Goal: Navigation & Orientation: Find specific page/section

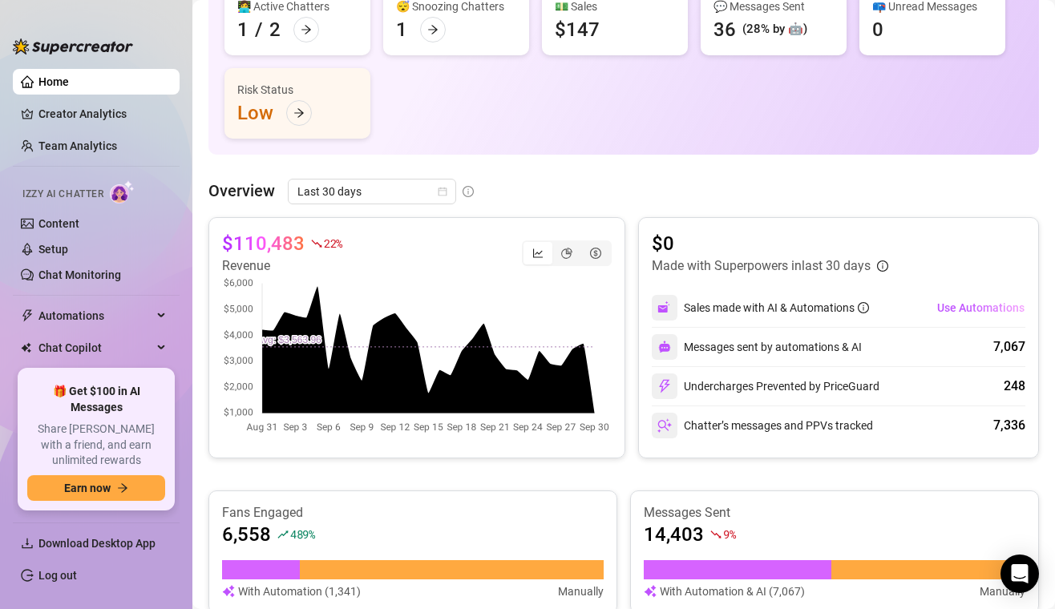
scroll to position [161, 0]
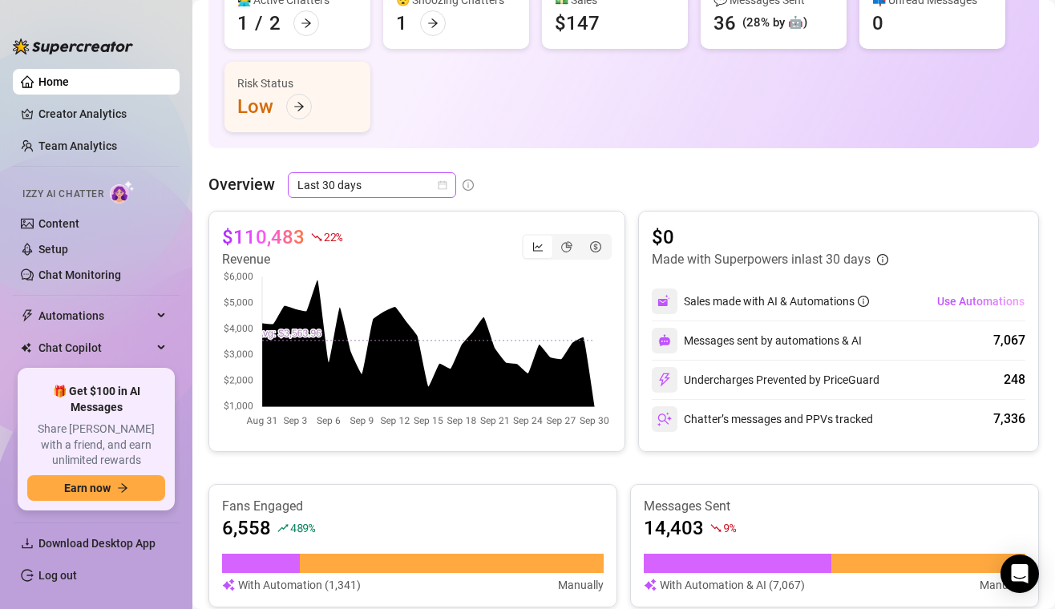
click at [448, 184] on div "Last 30 days" at bounding box center [372, 185] width 168 height 26
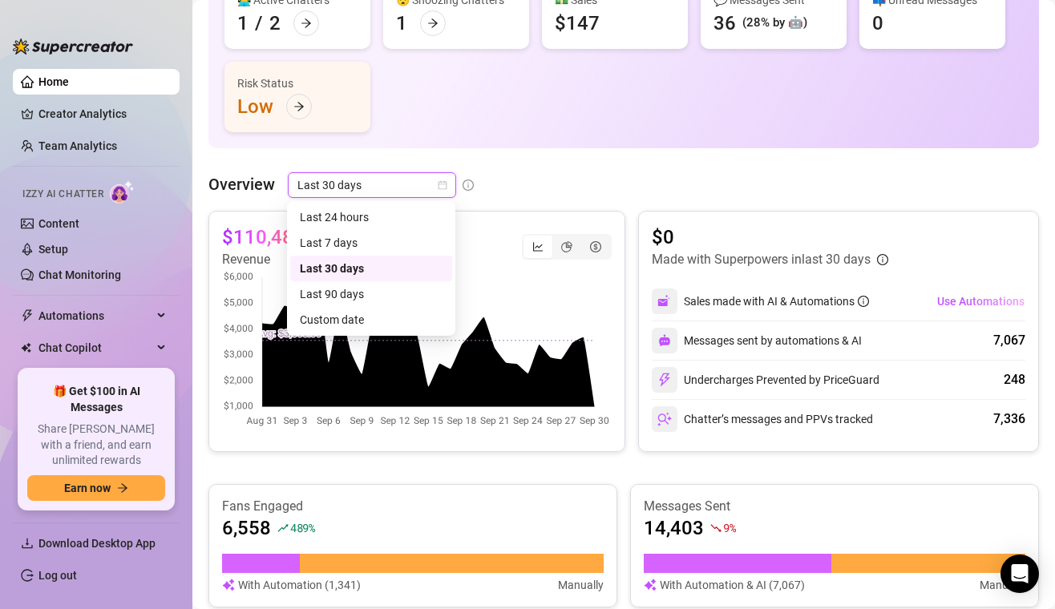
click at [448, 184] on div "Last 30 days" at bounding box center [372, 185] width 168 height 26
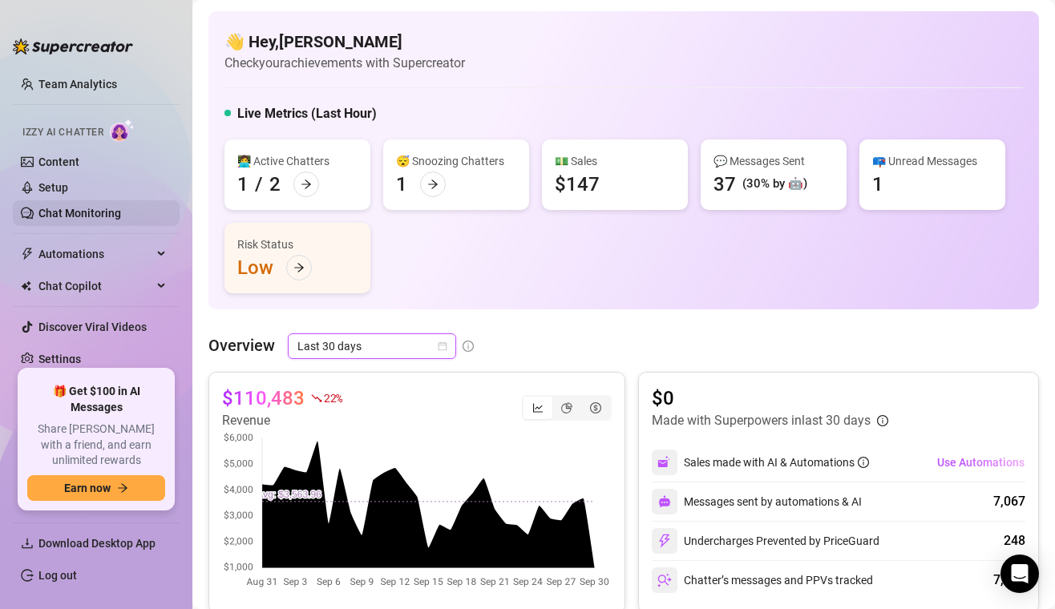
scroll to position [0, 0]
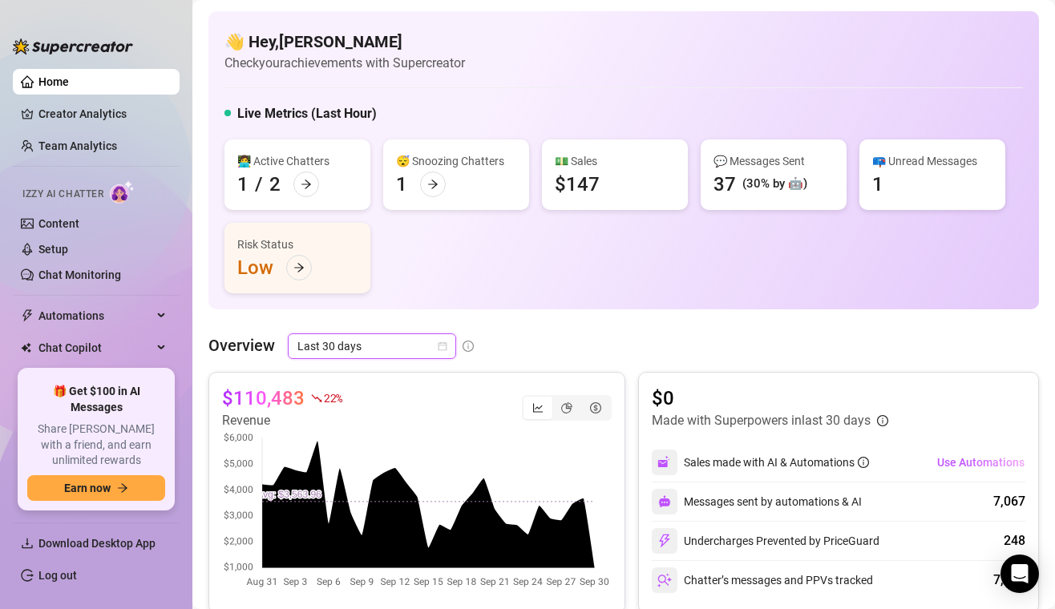
click at [52, 80] on link "Home" at bounding box center [53, 81] width 30 height 13
click at [59, 225] on link "Content" at bounding box center [58, 223] width 41 height 13
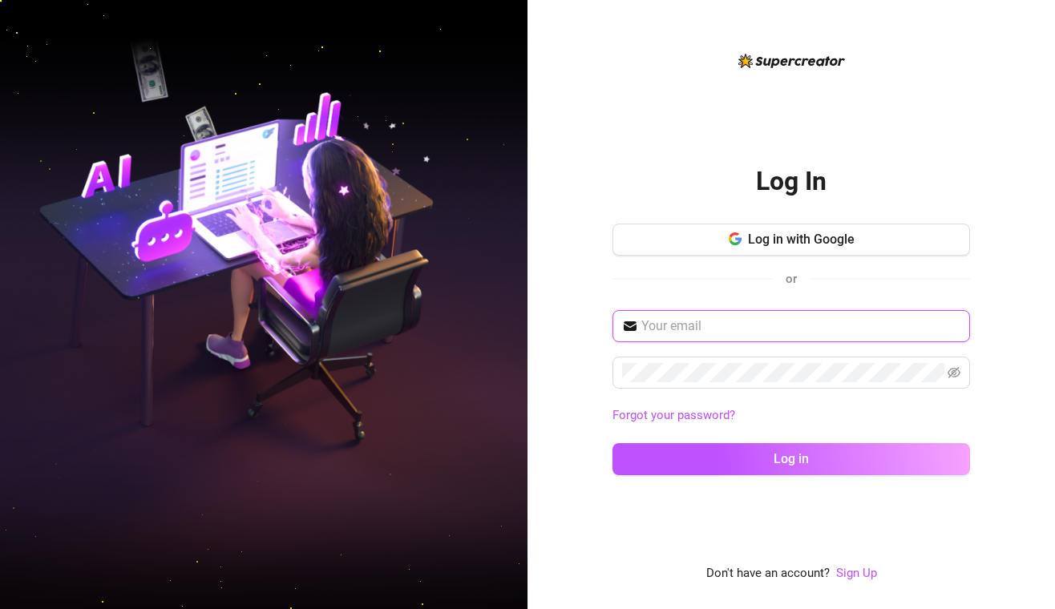
click at [777, 328] on input "text" at bounding box center [800, 326] width 319 height 19
type input "[EMAIL_ADDRESS][DOMAIN_NAME]"
click at [613, 443] on button "Log in" at bounding box center [792, 459] width 358 height 32
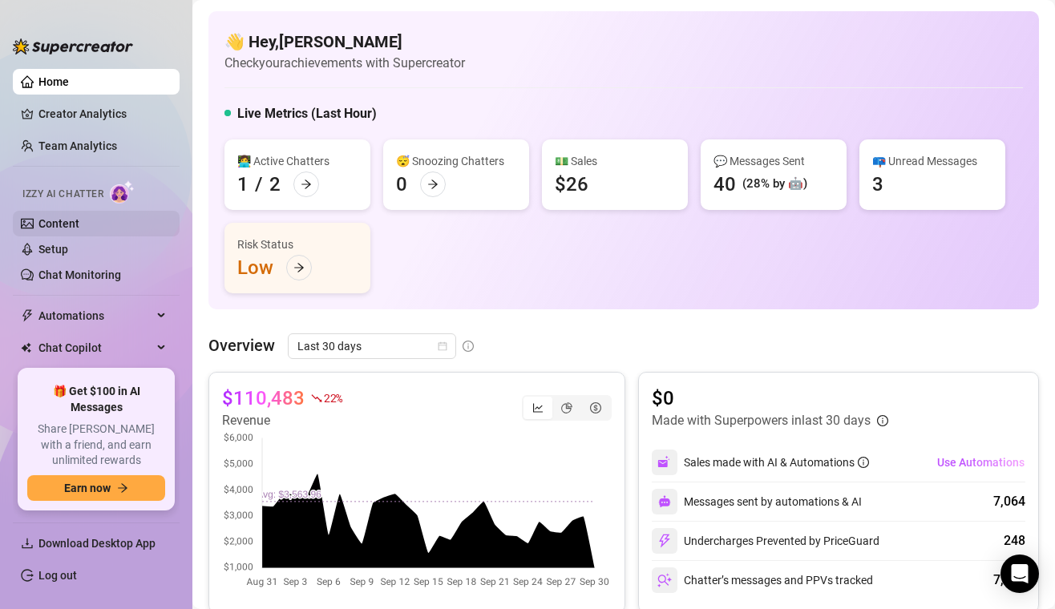
click at [79, 218] on link "Content" at bounding box center [58, 223] width 41 height 13
